Goal: Check status: Verify the current state of an ongoing process or item

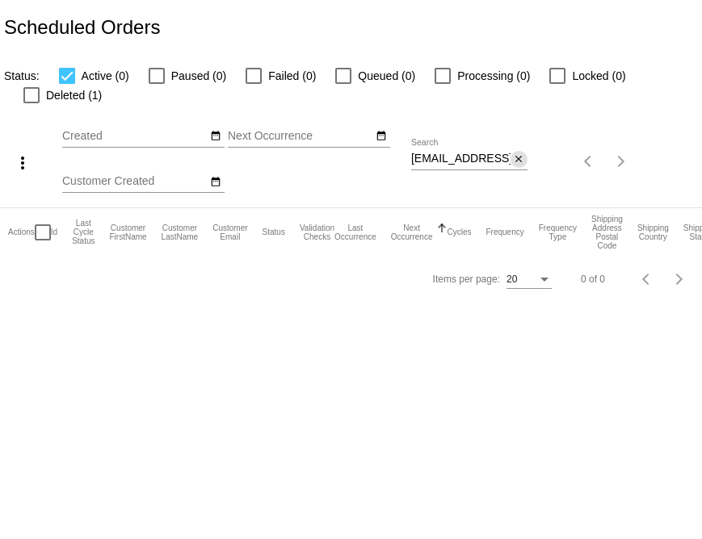
click at [522, 160] on mat-icon "close" at bounding box center [518, 159] width 11 height 13
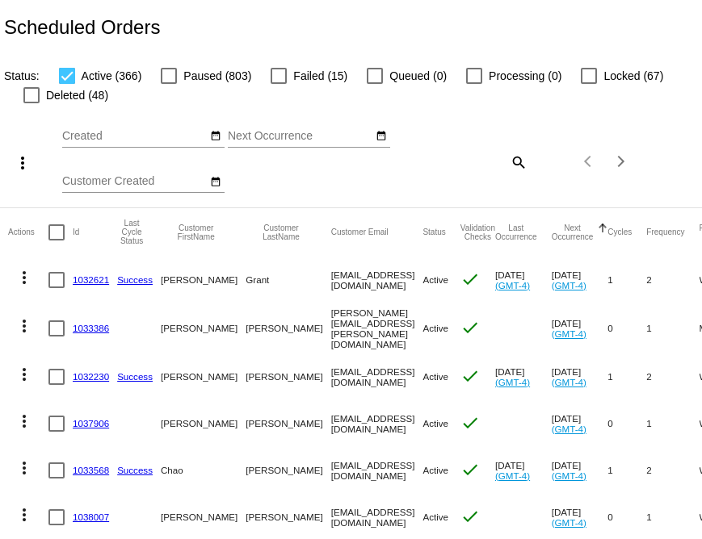
click at [515, 164] on mat-icon "search" at bounding box center [517, 161] width 19 height 25
click at [470, 160] on input "Search" at bounding box center [469, 159] width 116 height 13
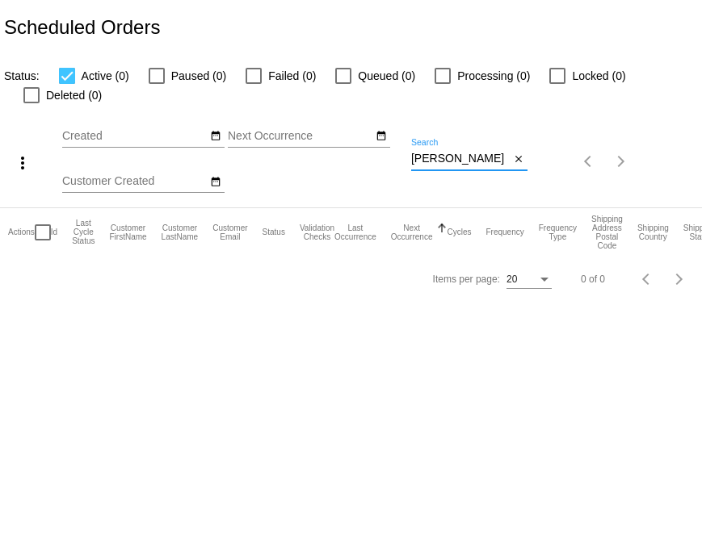
type input "kris henderson"
click at [521, 163] on mat-icon "close" at bounding box center [518, 159] width 11 height 13
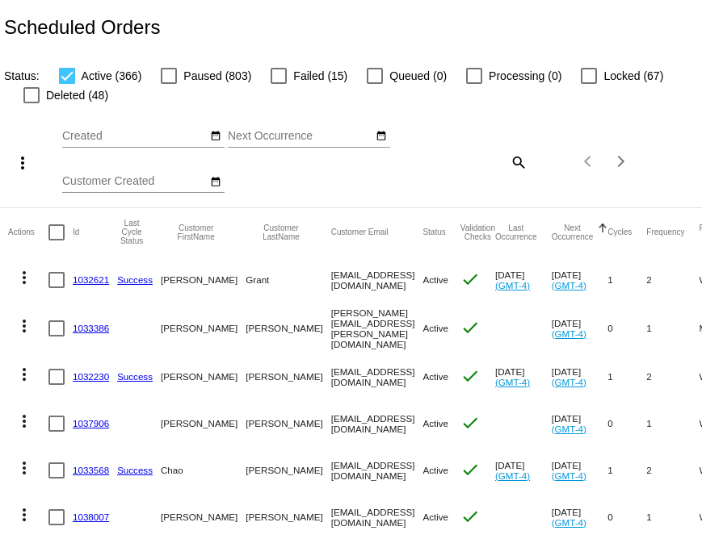
click at [516, 162] on mat-icon "search" at bounding box center [517, 161] width 19 height 25
click at [478, 164] on input "Search" at bounding box center [469, 159] width 116 height 13
paste input "matthew.r.gordon@gmail.com"
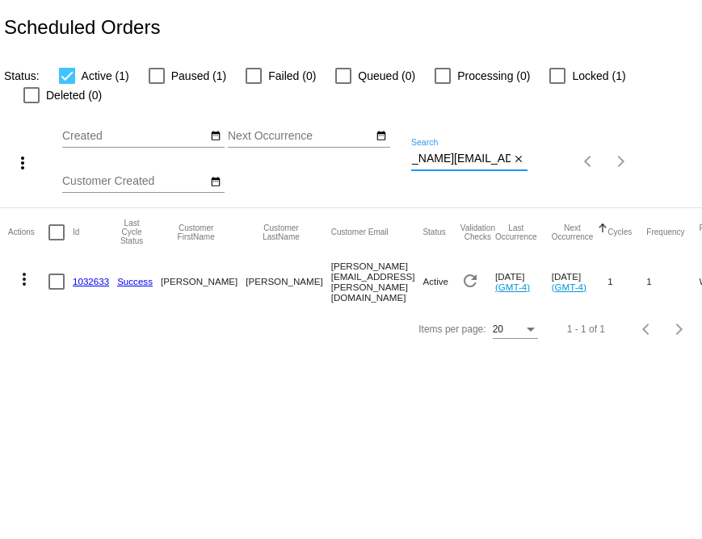
type input "matthew.r.gordon@gmail.com"
click at [92, 283] on link "1032633" at bounding box center [91, 281] width 36 height 10
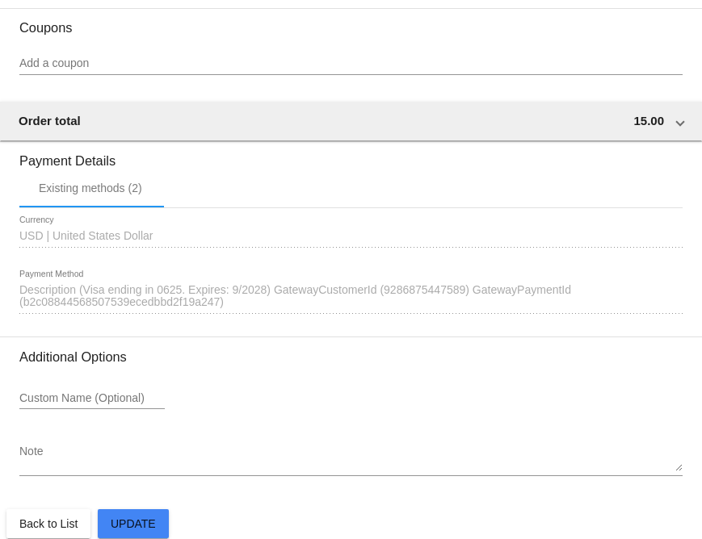
scroll to position [1520, 0]
